Goal: Information Seeking & Learning: Find specific fact

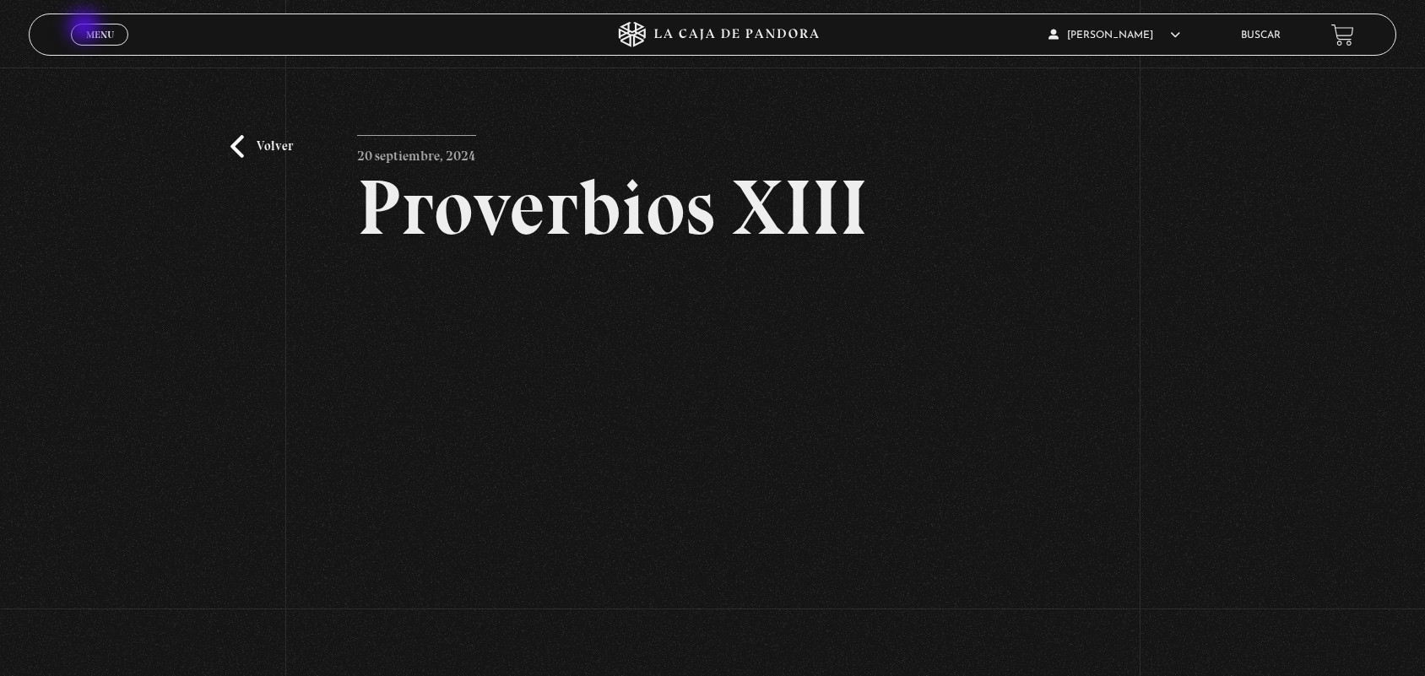
scroll to position [85, 0]
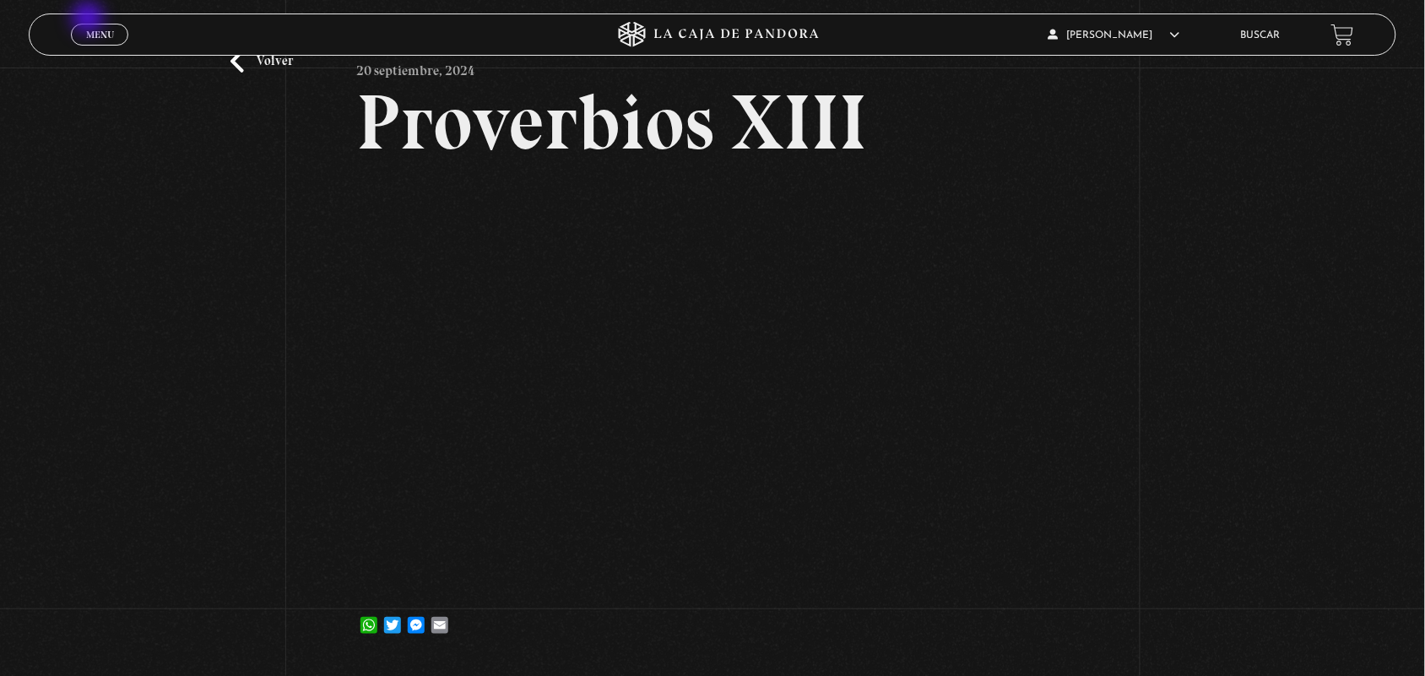
click at [89, 19] on div "Menu Cerrar" at bounding box center [284, 34] width 427 height 41
click at [99, 41] on link "Menu Cerrar" at bounding box center [99, 35] width 57 height 22
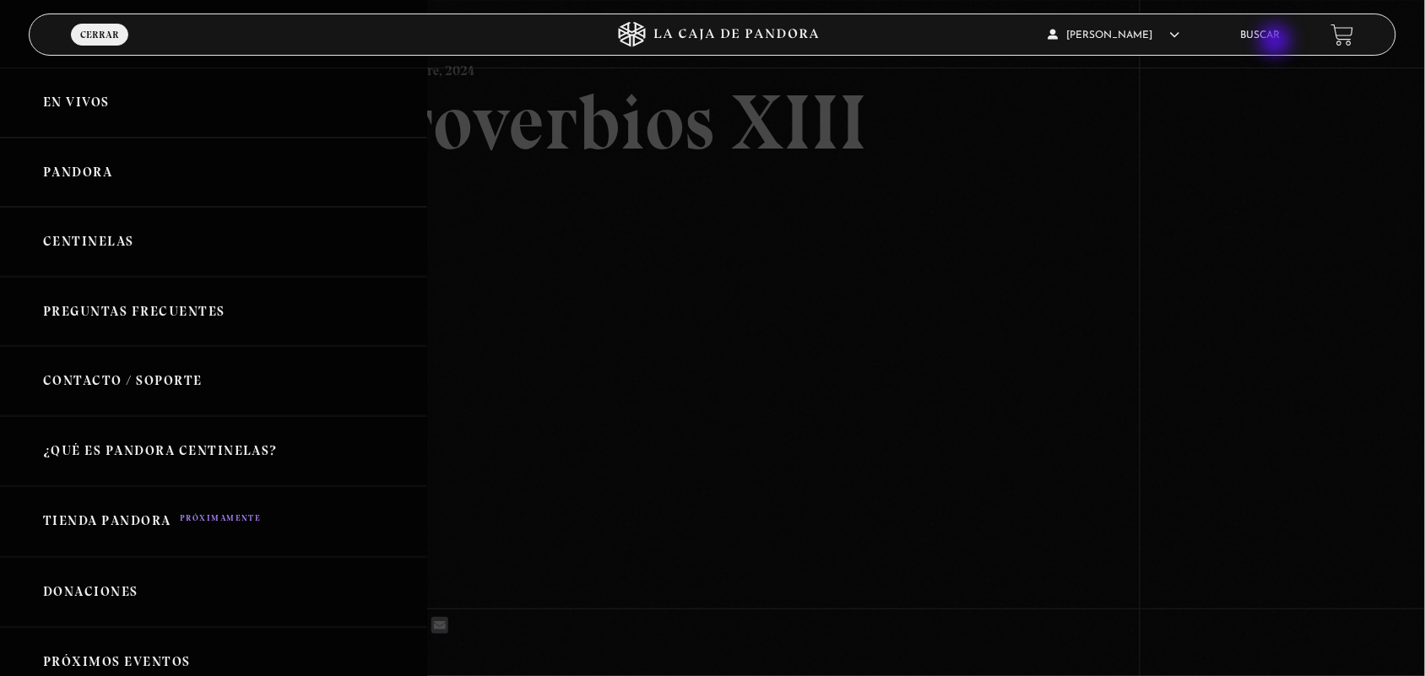
click at [1275, 42] on li "Buscar" at bounding box center [1261, 35] width 40 height 26
click at [1262, 26] on li "Buscar" at bounding box center [1261, 35] width 40 height 26
click at [1264, 36] on link "Buscar" at bounding box center [1261, 35] width 40 height 10
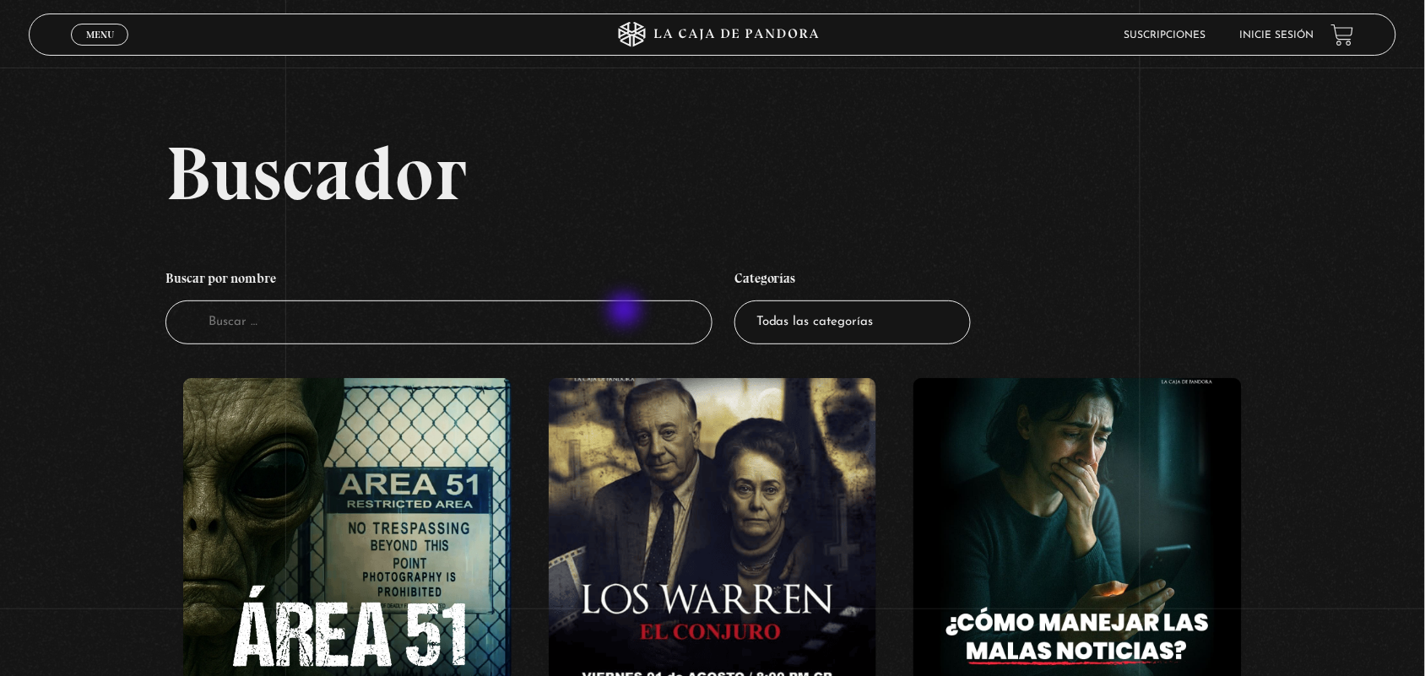
click at [625, 312] on input "Buscador" at bounding box center [438, 322] width 547 height 45
click at [430, 327] on input "Buscador" at bounding box center [438, 322] width 547 height 45
click at [270, 325] on input "Buscador" at bounding box center [438, 322] width 547 height 45
type input "el exorcista"
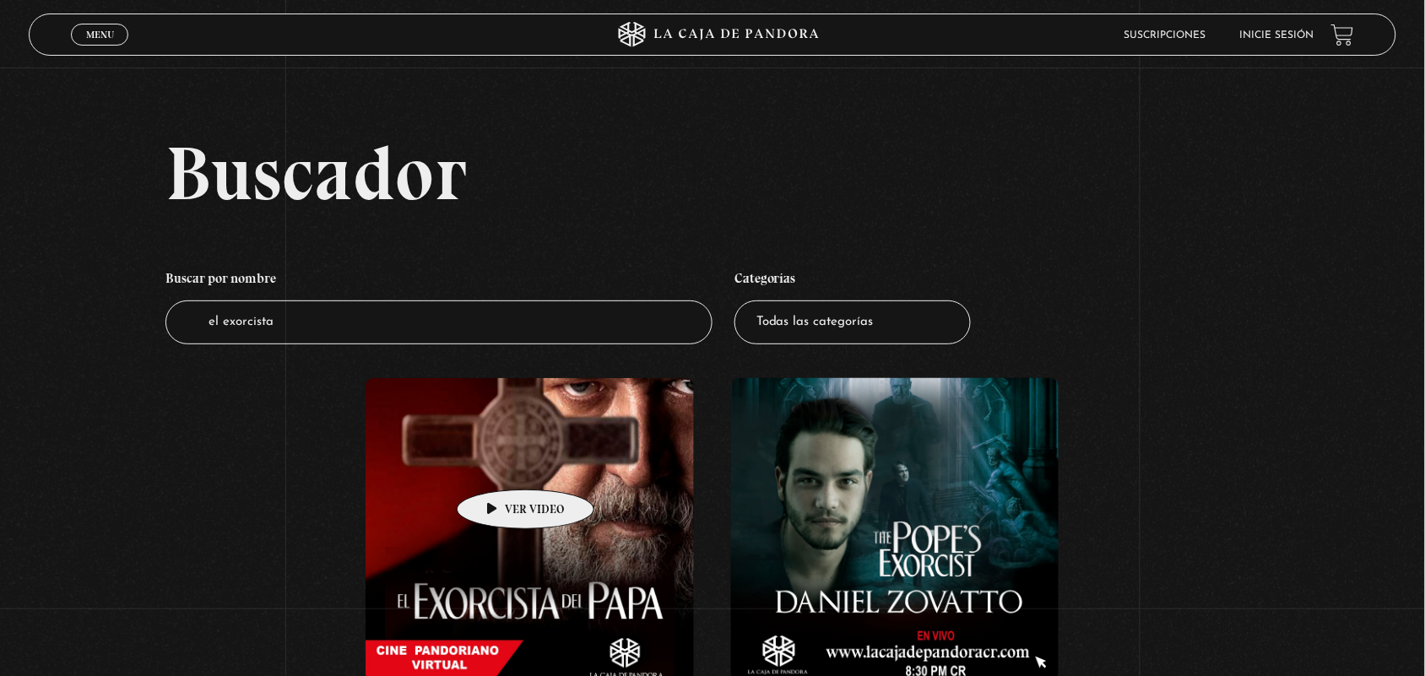
click at [502, 466] on figure at bounding box center [529, 530] width 328 height 304
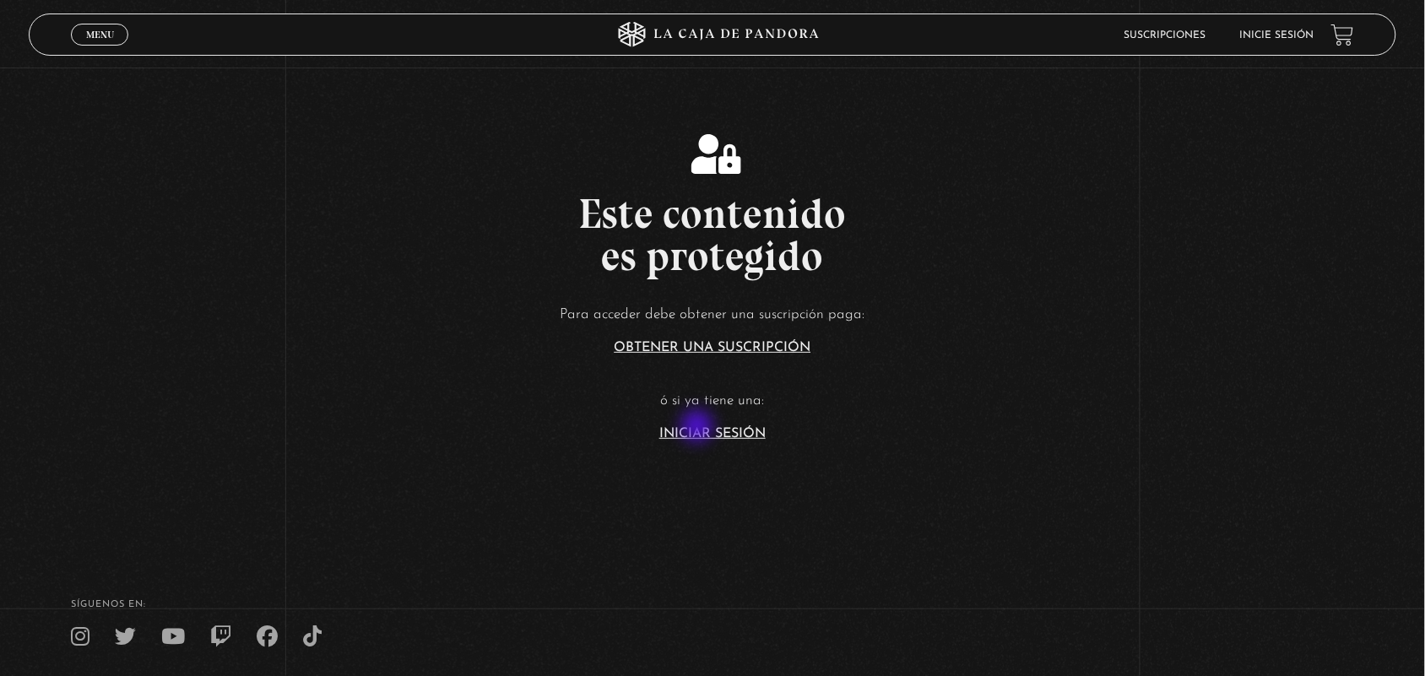
click at [699, 428] on link "Iniciar Sesión" at bounding box center [712, 434] width 106 height 14
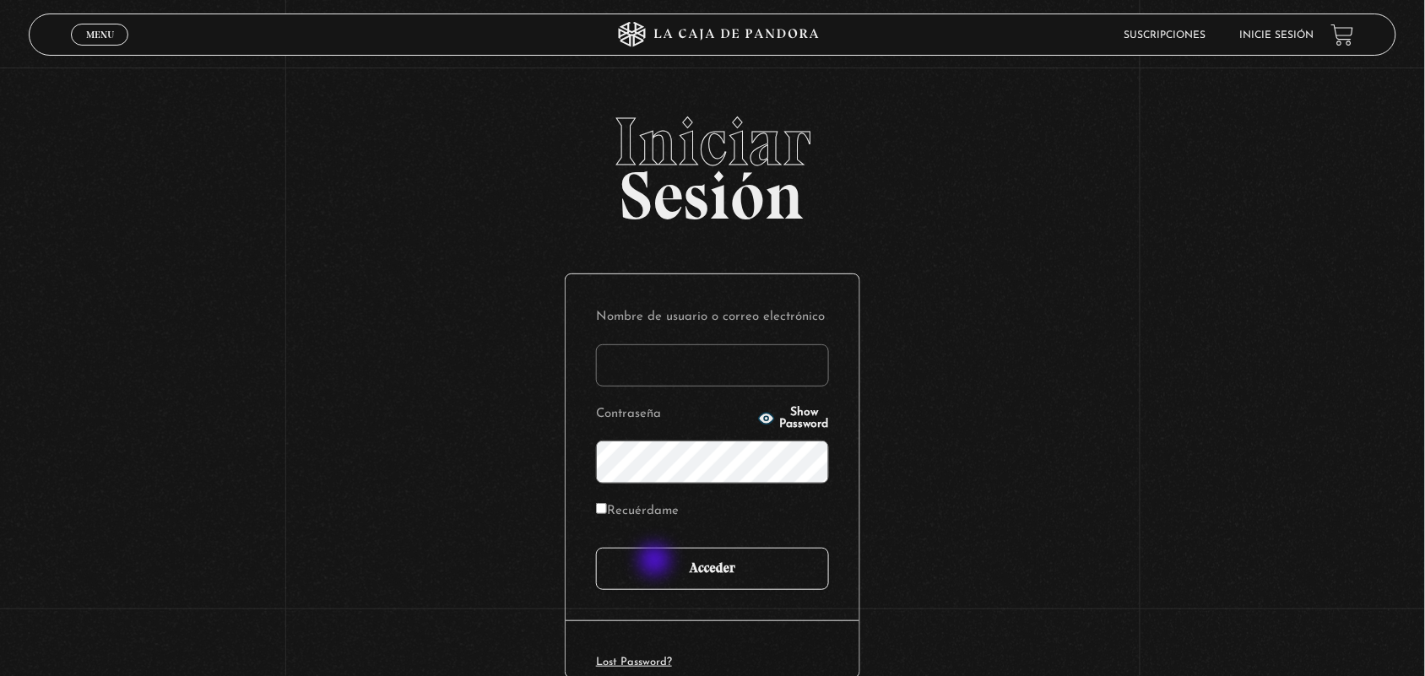
type input "ANGE-LU"
click at [654, 564] on input "Acceder" at bounding box center [712, 569] width 233 height 42
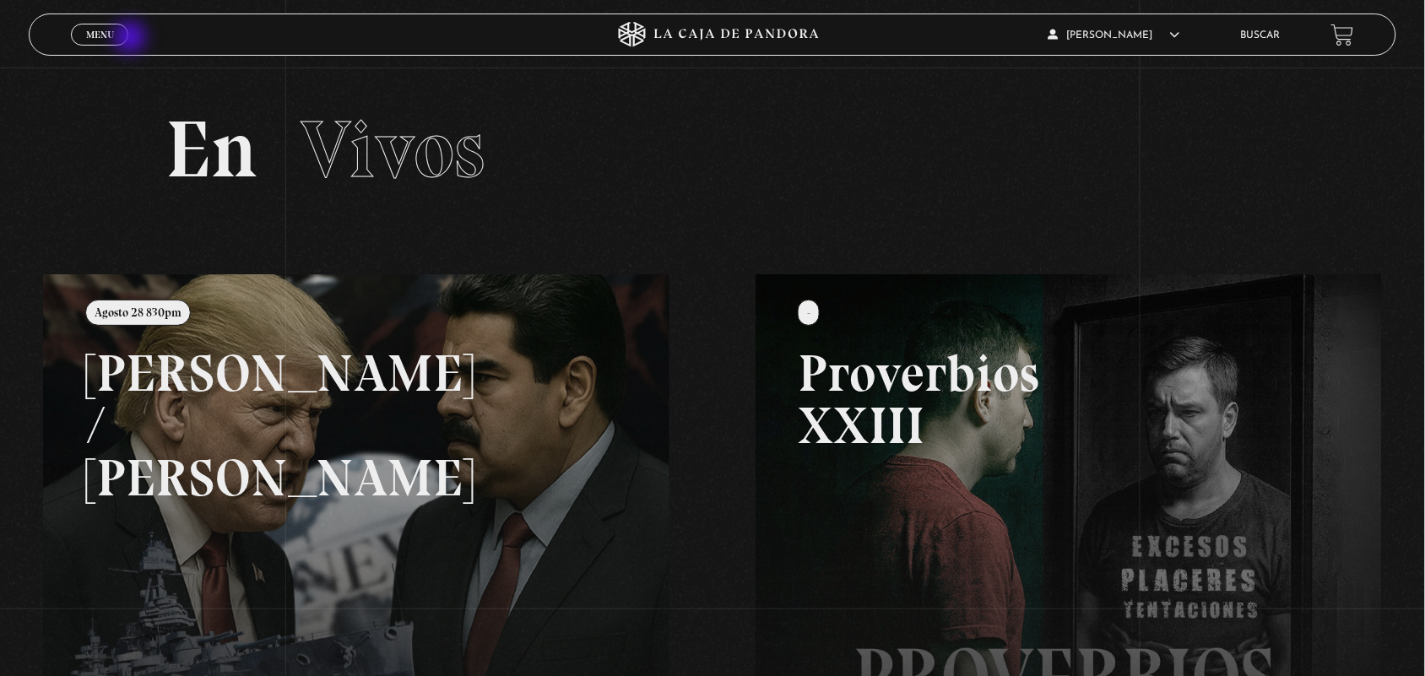
click at [132, 39] on div "Menu Cerrar" at bounding box center [284, 34] width 427 height 41
click at [120, 38] on link "Menu Cerrar" at bounding box center [99, 35] width 57 height 22
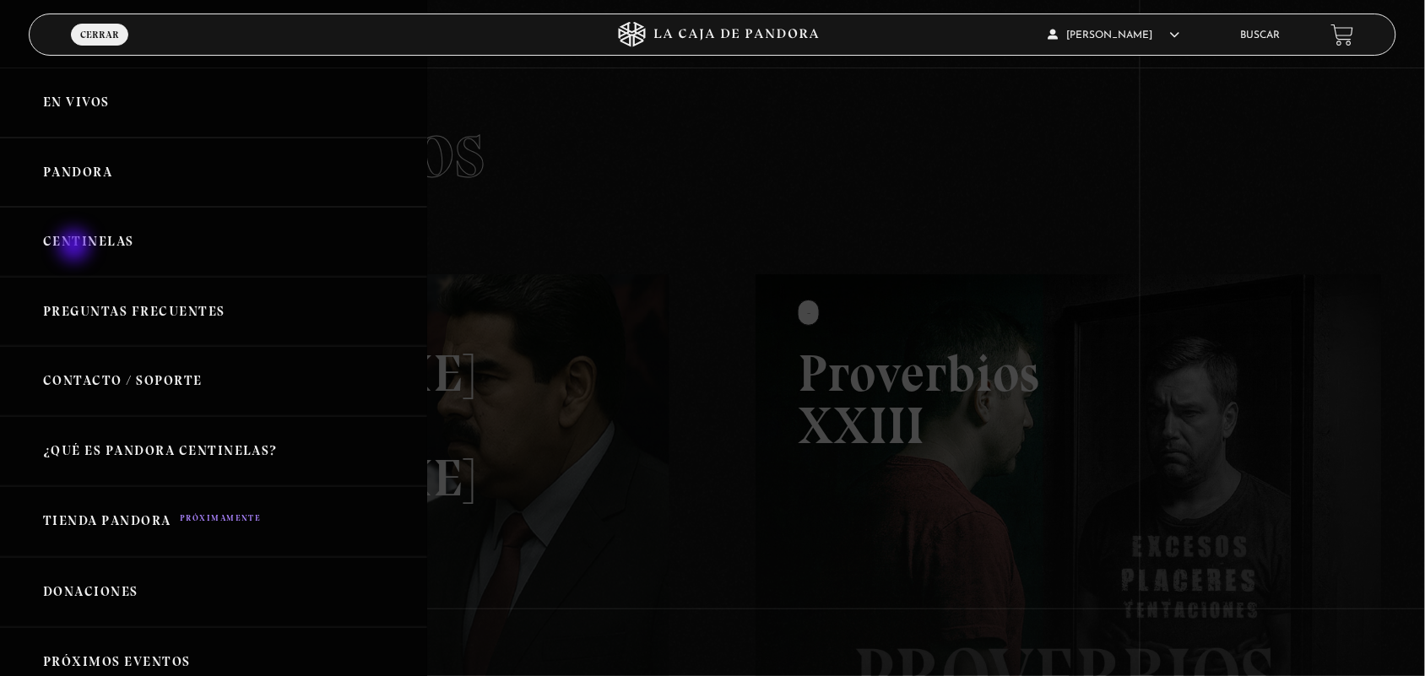
click at [76, 247] on link "Centinelas" at bounding box center [213, 242] width 427 height 70
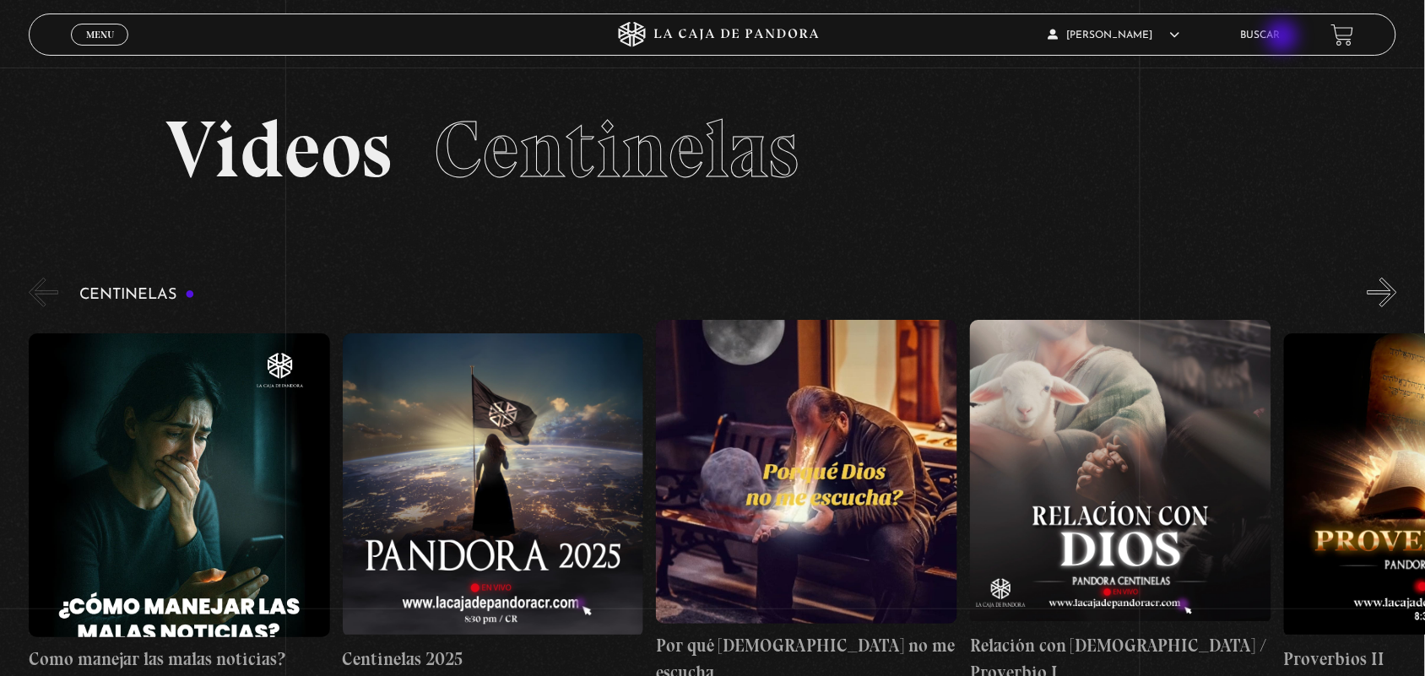
click at [1280, 38] on link "Buscar" at bounding box center [1261, 35] width 40 height 10
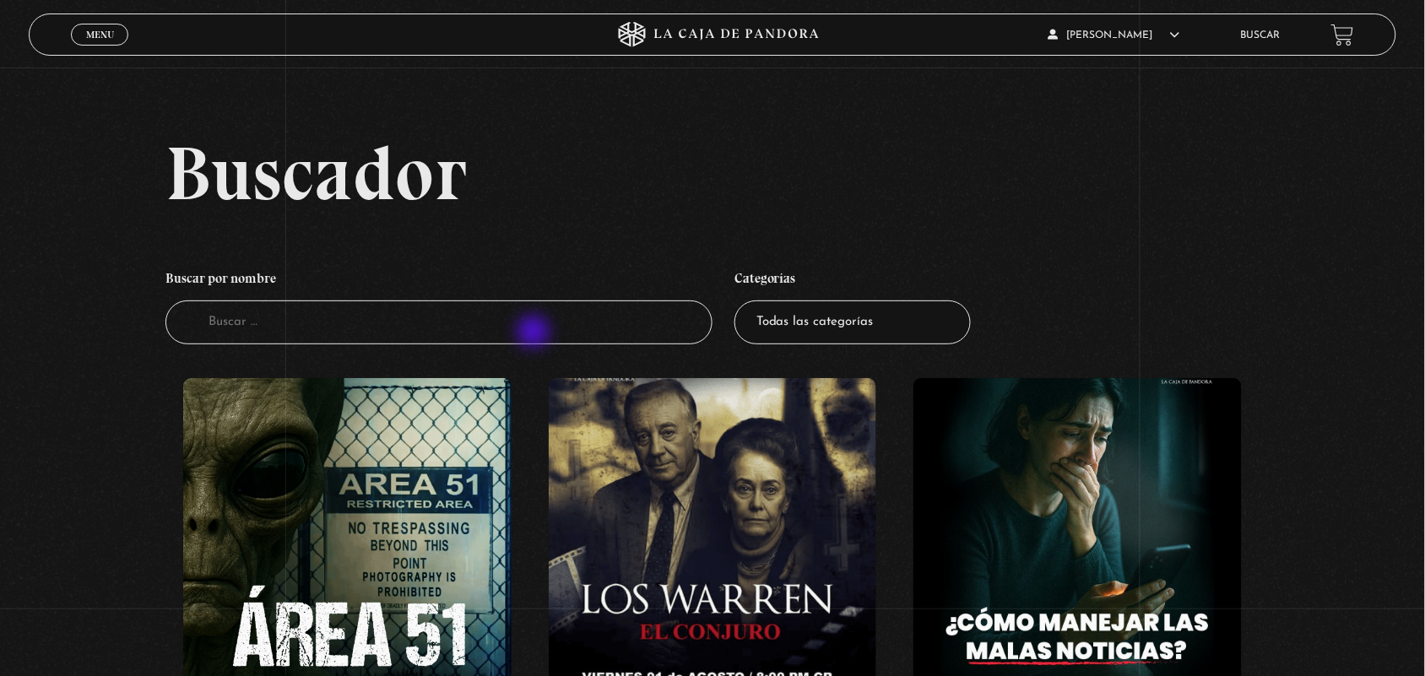
click at [533, 333] on input "Buscador" at bounding box center [438, 322] width 547 height 45
type input "w"
type input "el exorcista"
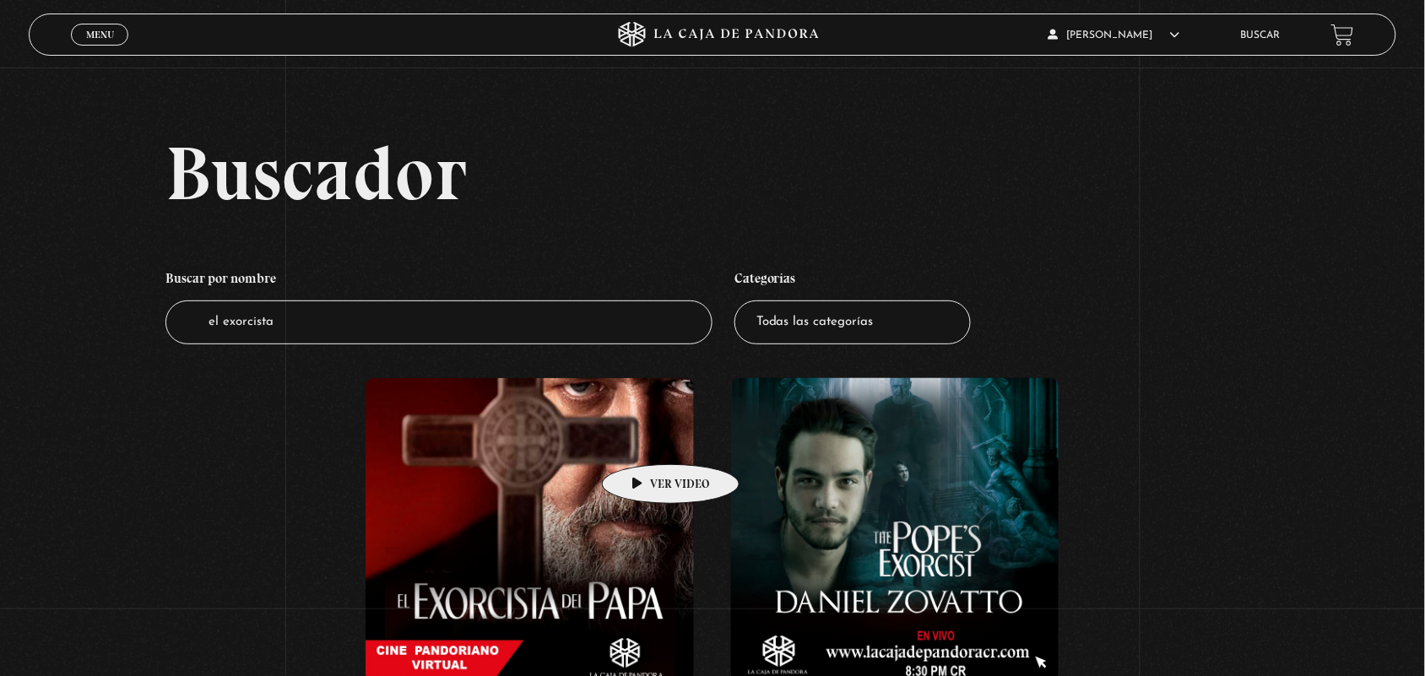
click at [643, 436] on figure at bounding box center [529, 530] width 328 height 304
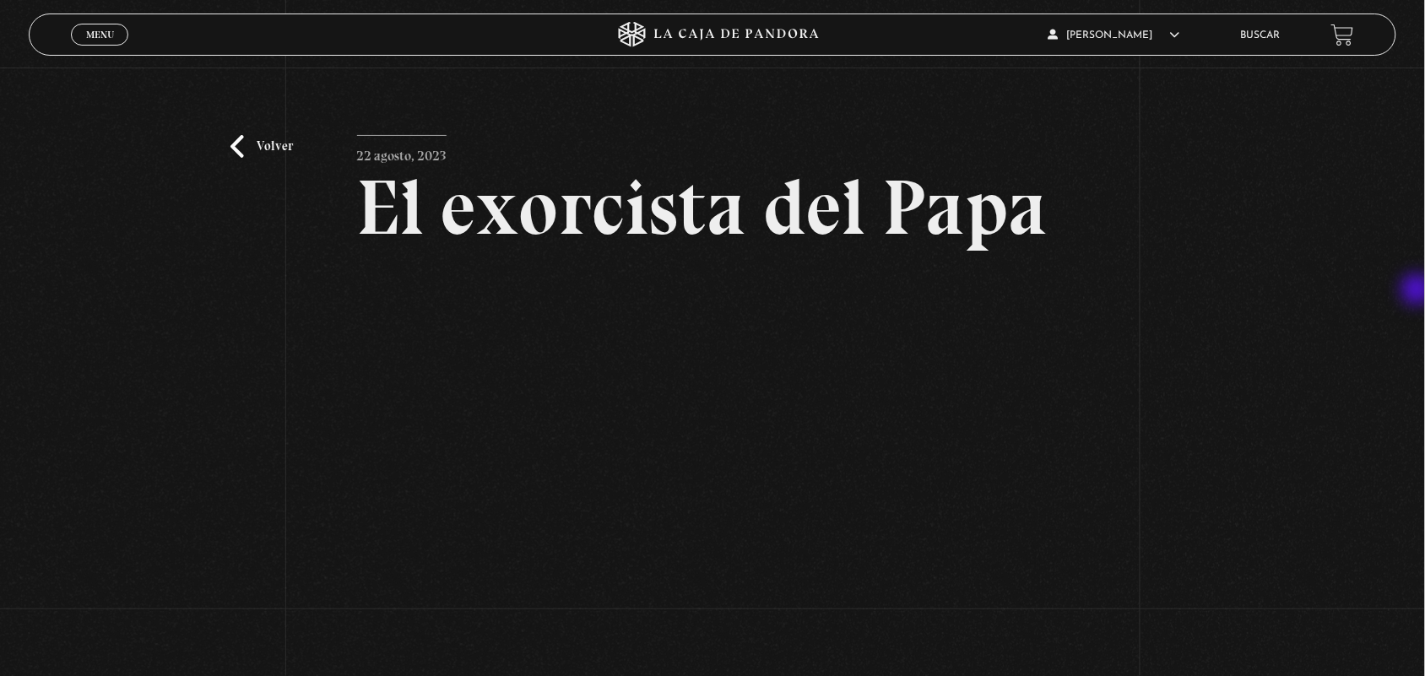
drag, startPoint x: 1424, startPoint y: 284, endPoint x: 1414, endPoint y: 317, distance: 35.0
click at [1414, 317] on div "Volver 22 agosto, 2023 El exorcista del Papa WhatsApp Twitter Messenger Email" at bounding box center [712, 409] width 1425 height 682
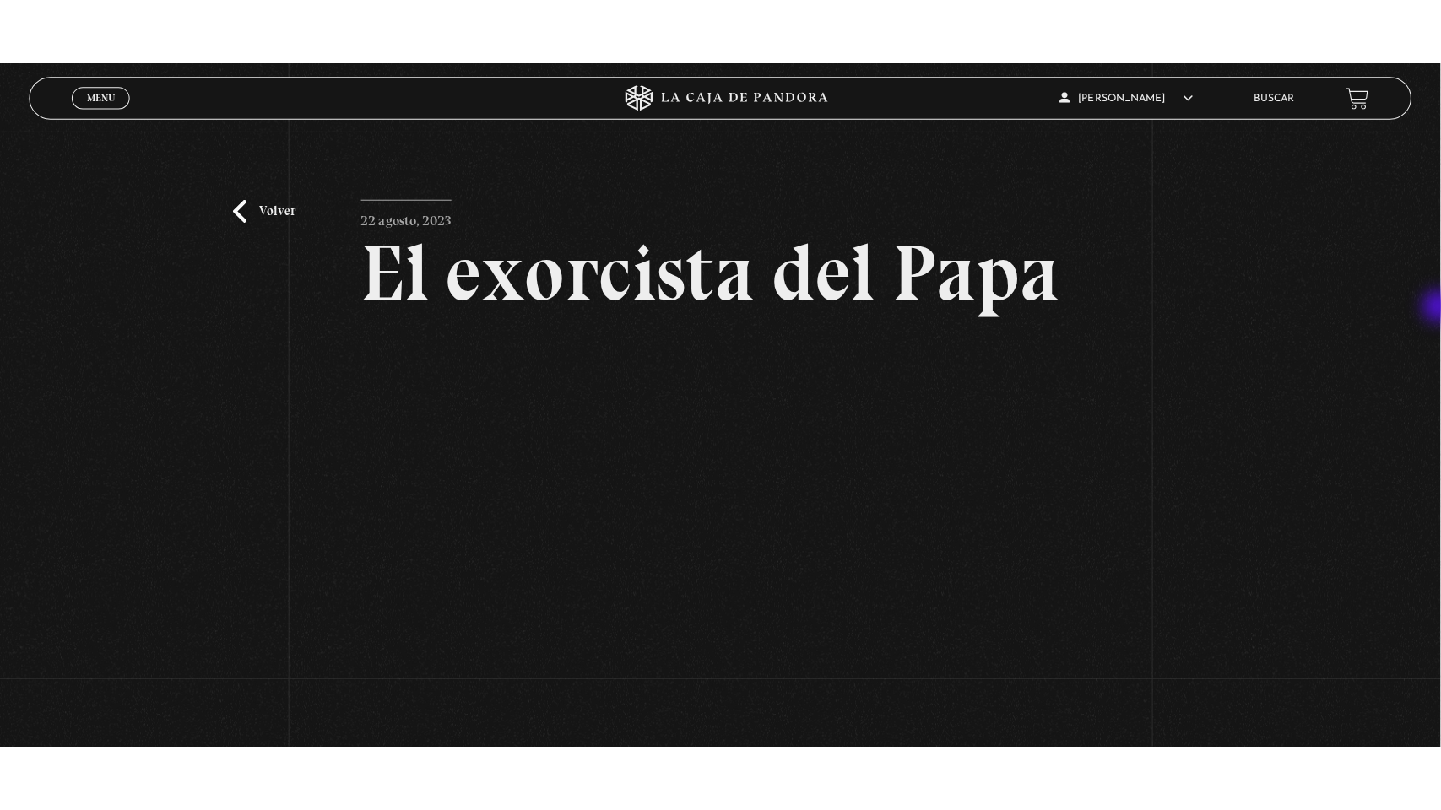
scroll to position [133, 0]
